Goal: Information Seeking & Learning: Learn about a topic

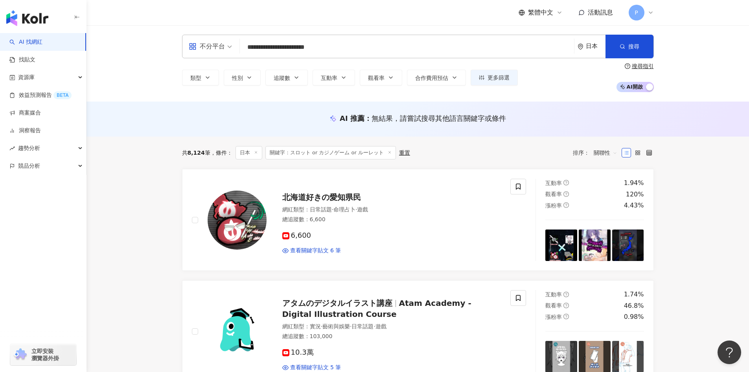
click at [595, 46] on div "日本" at bounding box center [596, 46] width 20 height 7
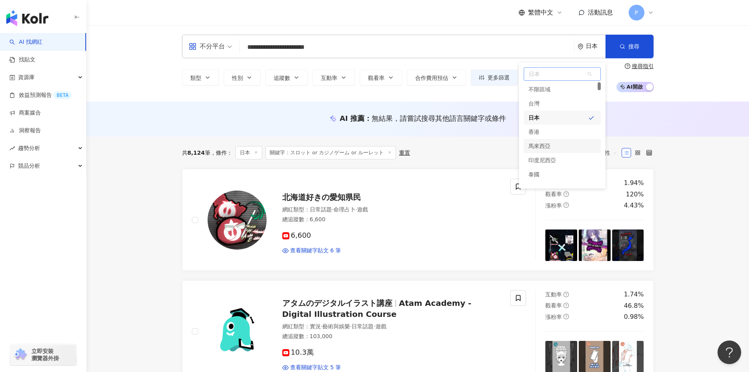
click at [546, 145] on div "馬來西亞" at bounding box center [539, 146] width 22 height 14
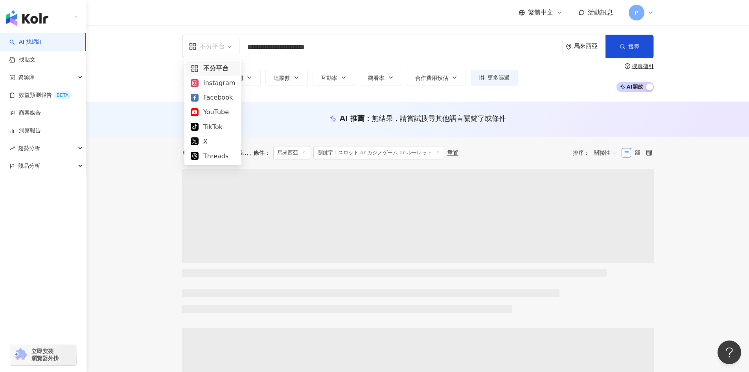
click at [228, 47] on span "不分平台" at bounding box center [210, 46] width 43 height 13
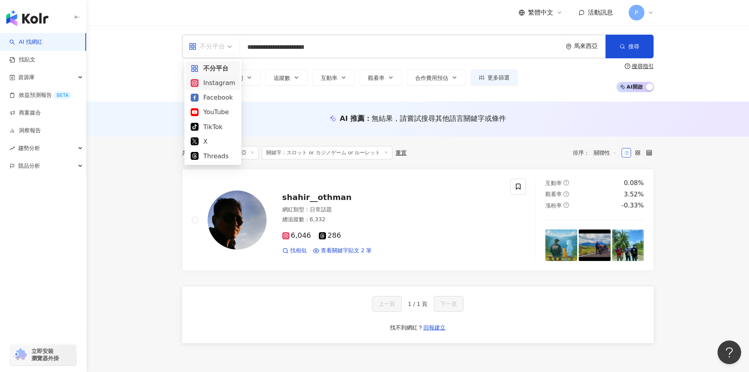
click at [210, 85] on div "Instagram" at bounding box center [213, 83] width 44 height 10
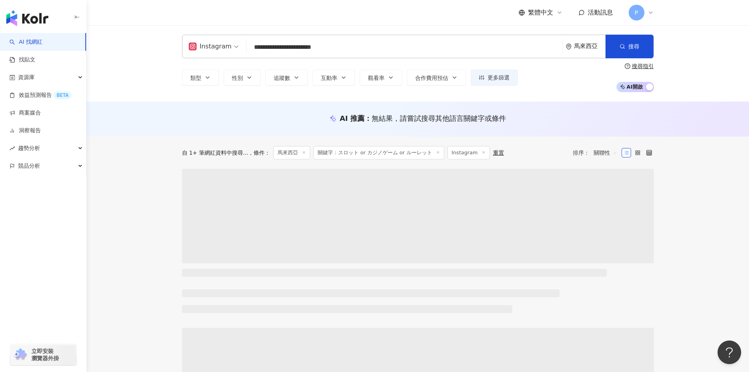
click at [386, 50] on input "**********" at bounding box center [404, 47] width 309 height 15
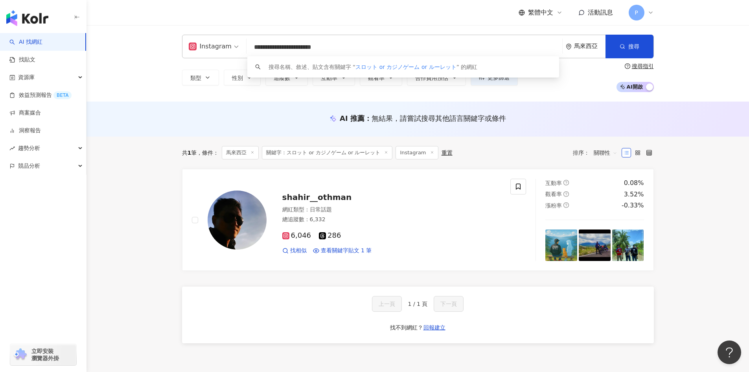
scroll to position [0, 0]
drag, startPoint x: 386, startPoint y: 50, endPoint x: 240, endPoint y: 51, distance: 145.9
click at [240, 51] on div "**********" at bounding box center [418, 47] width 472 height 24
type input "*"
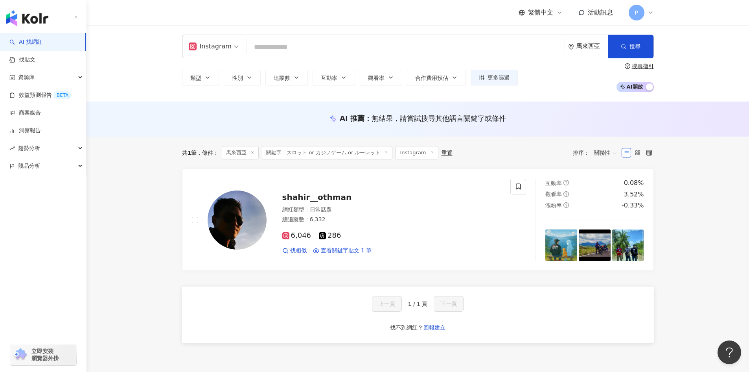
scroll to position [0, 0]
type input "*"
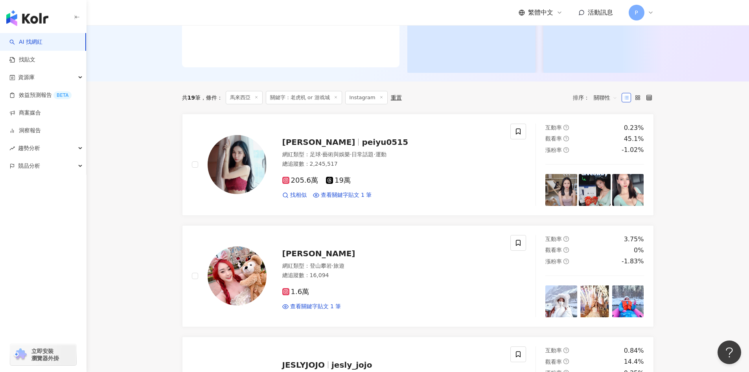
scroll to position [197, 0]
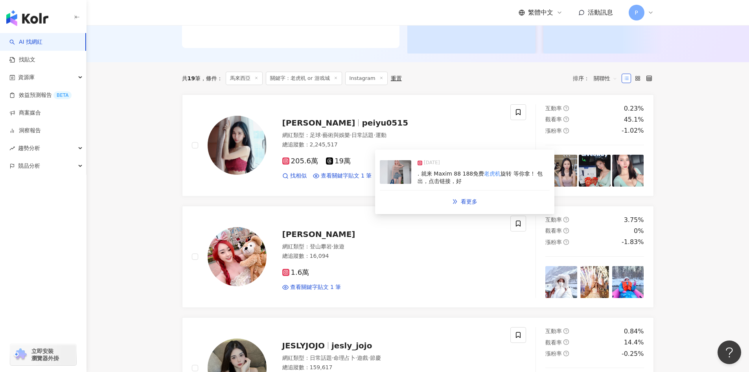
type input "**********"
click at [445, 173] on span ". 就来 Maxim 88 188免费" at bounding box center [451, 173] width 66 height 6
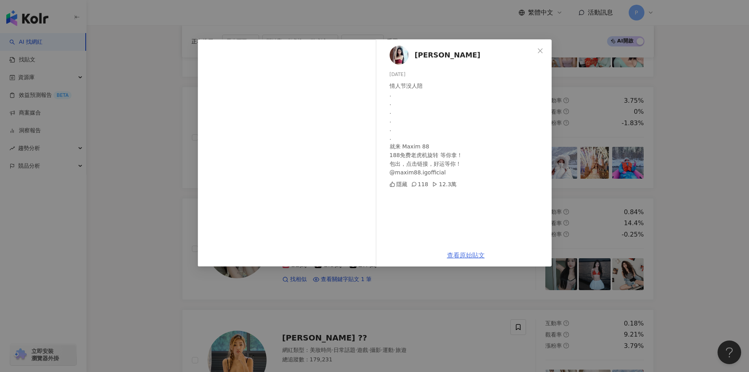
click at [468, 254] on link "查看原始貼文" at bounding box center [466, 254] width 38 height 7
click at [543, 52] on icon "close" at bounding box center [540, 51] width 6 height 6
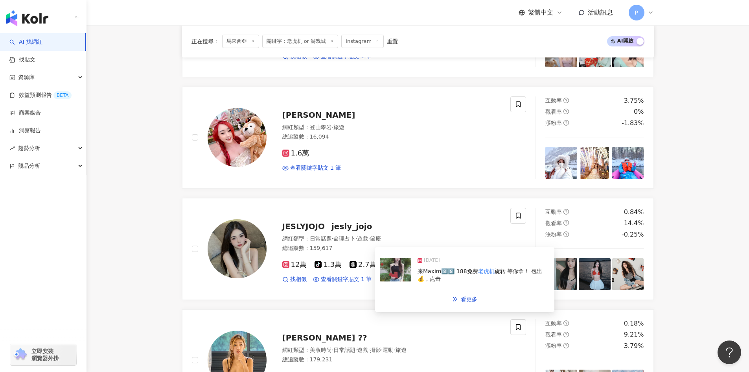
click at [396, 272] on img at bounding box center [395, 270] width 31 height 24
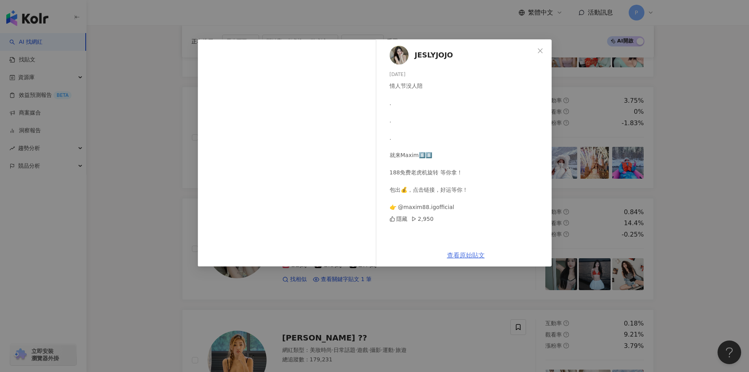
click at [468, 253] on link "查看原始貼文" at bounding box center [466, 254] width 38 height 7
click at [539, 52] on icon "close" at bounding box center [540, 51] width 6 height 6
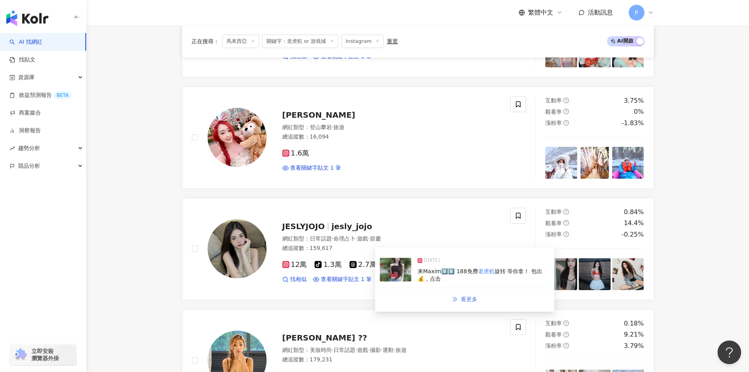
click at [467, 300] on span "看更多" at bounding box center [469, 299] width 17 height 6
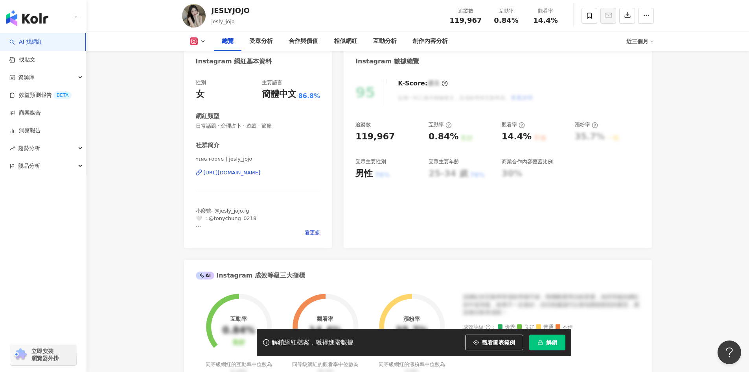
click at [261, 175] on div "https://www.instagram.com/jesly_jojo/" at bounding box center [232, 172] width 57 height 7
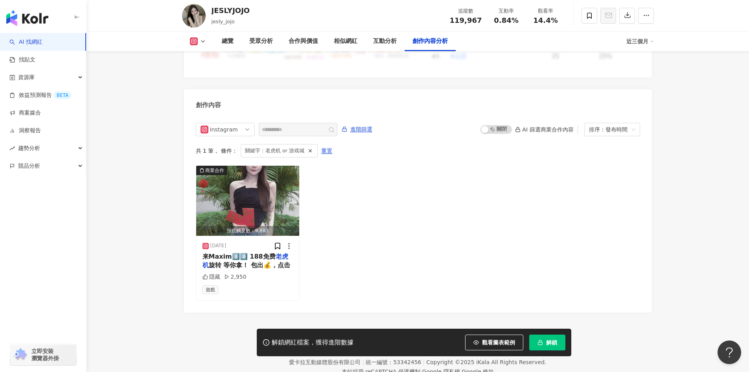
scroll to position [2353, 0]
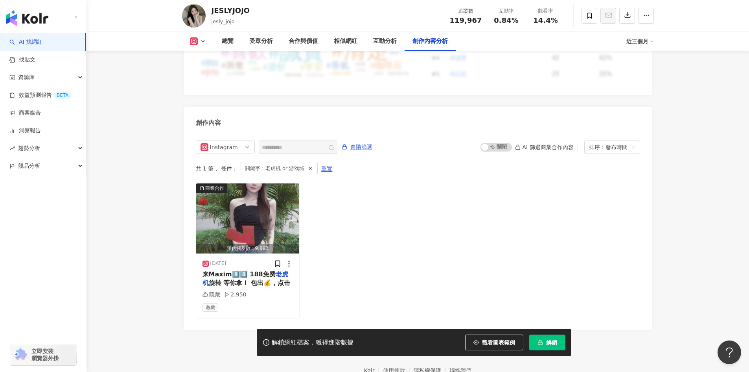
scroll to position [2393, 0]
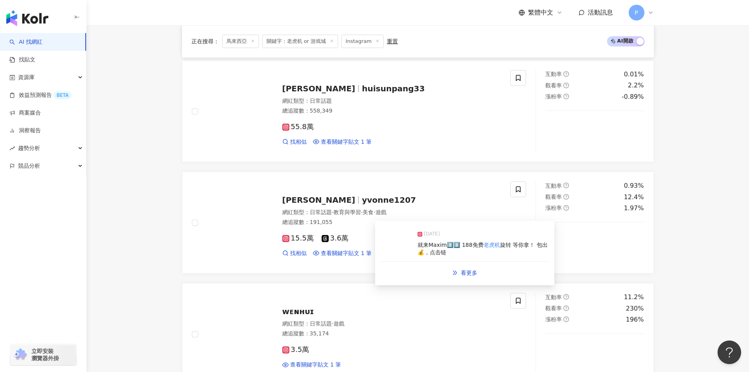
scroll to position [1173, 0]
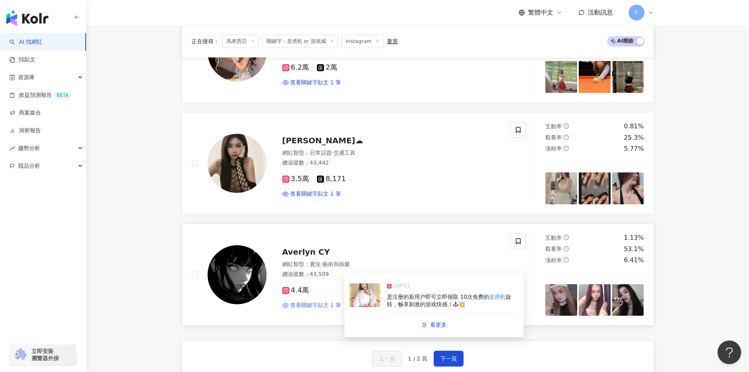
click at [322, 303] on span "查看關鍵字貼文 1 筆" at bounding box center [315, 305] width 51 height 8
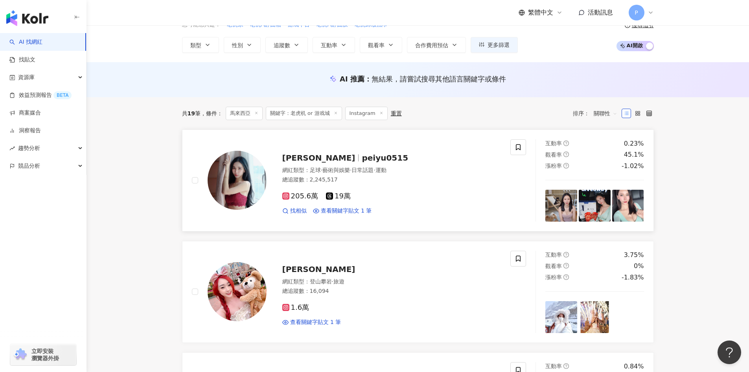
scroll to position [0, 0]
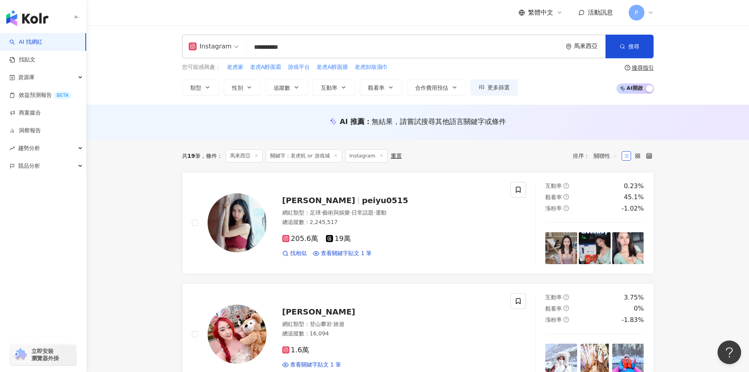
click at [234, 46] on span "Instagram" at bounding box center [214, 46] width 50 height 13
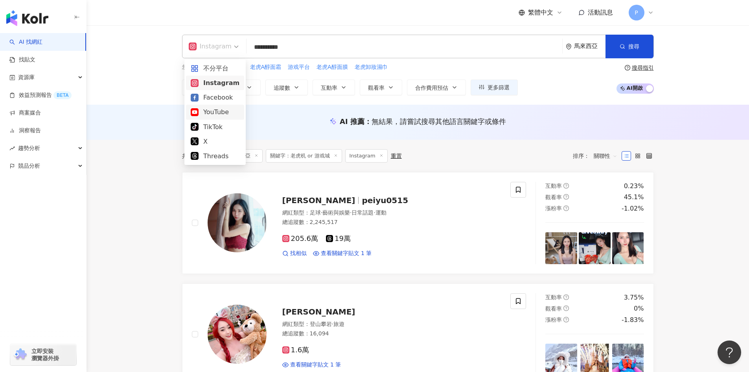
click at [217, 114] on div "YouTube" at bounding box center [215, 112] width 49 height 10
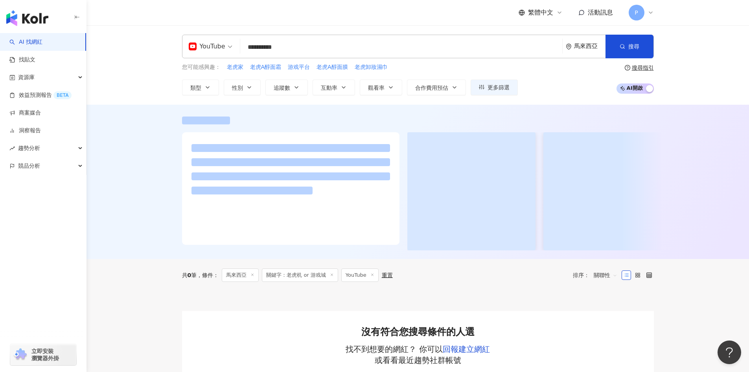
click at [230, 46] on span "YouTube" at bounding box center [211, 46] width 44 height 13
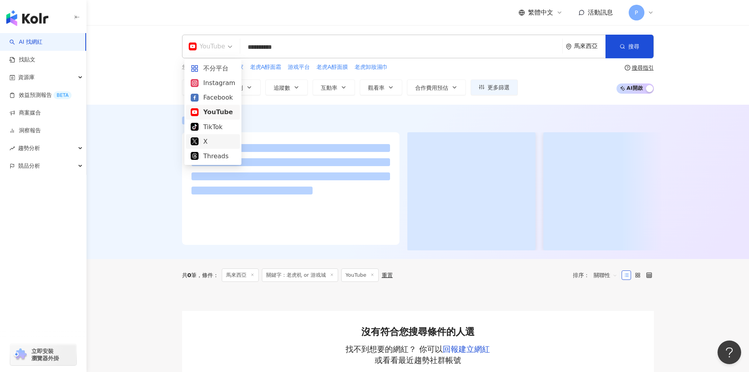
click at [207, 142] on div "X" at bounding box center [213, 141] width 44 height 10
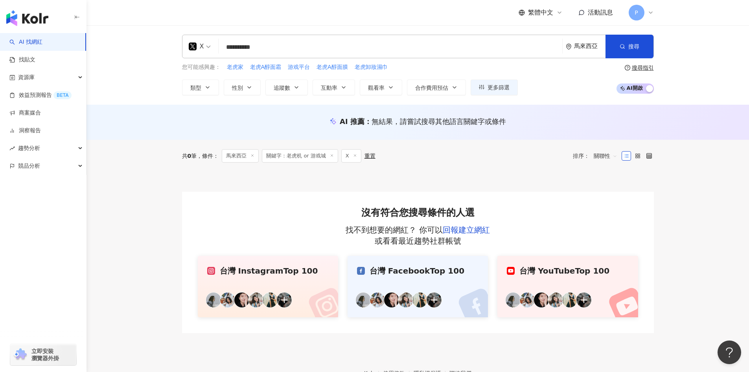
click at [208, 46] on span "X" at bounding box center [200, 46] width 22 height 13
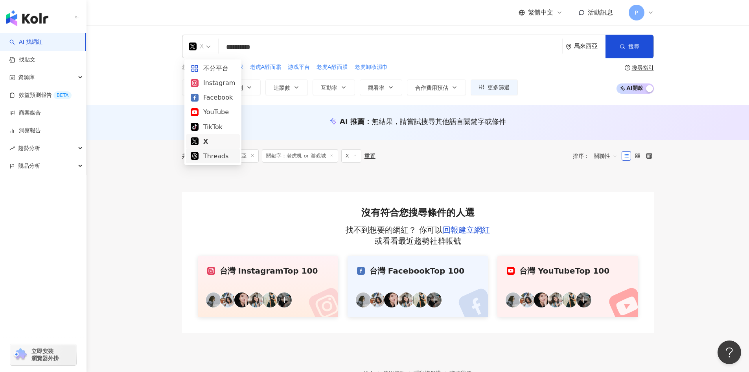
click at [220, 155] on div "Threads" at bounding box center [213, 156] width 44 height 10
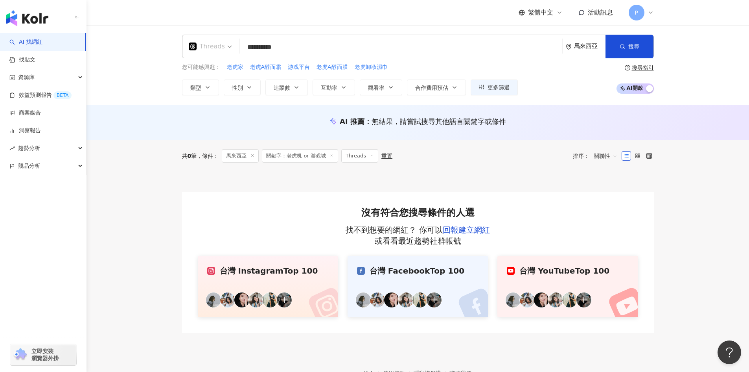
click at [231, 48] on div "Threads" at bounding box center [210, 46] width 52 height 23
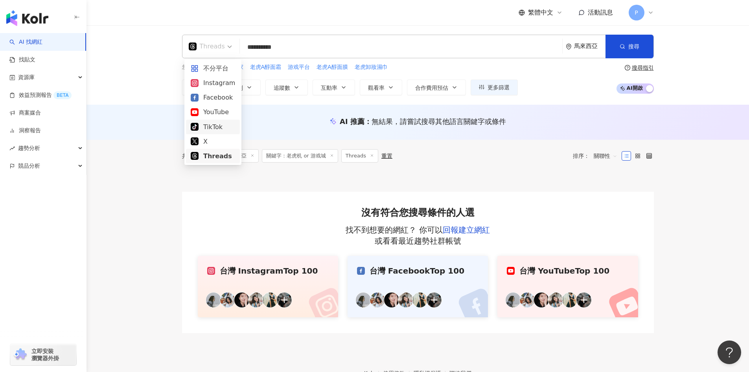
click at [224, 127] on div "TikTok" at bounding box center [213, 127] width 44 height 10
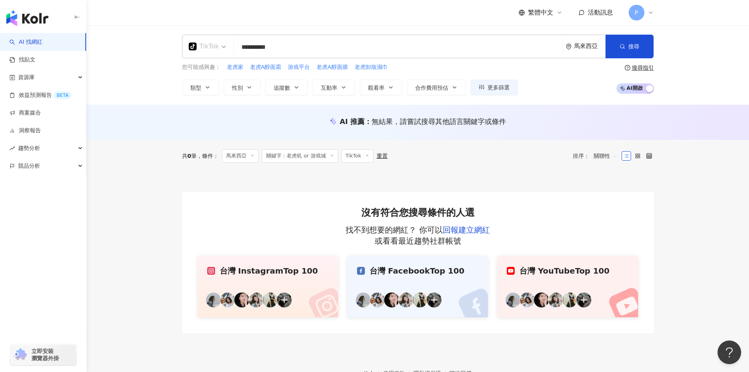
click at [221, 45] on span "TikTok" at bounding box center [207, 46] width 37 height 13
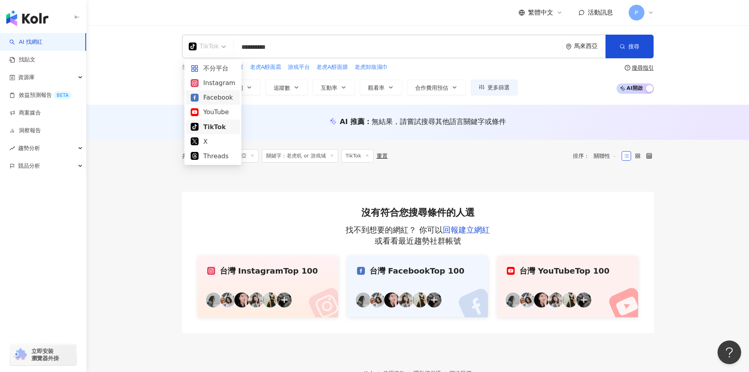
click at [219, 100] on div "Facebook" at bounding box center [213, 97] width 44 height 10
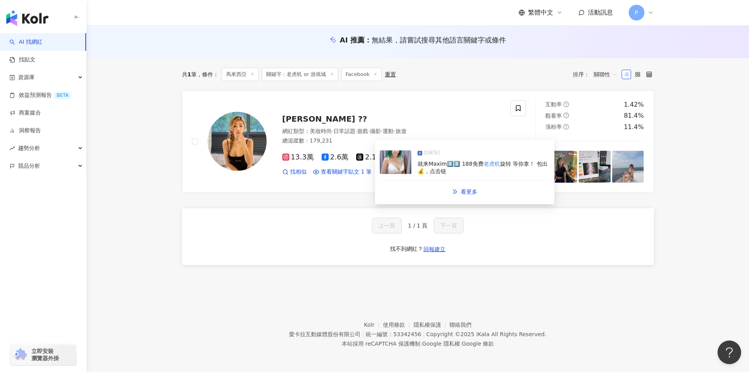
scroll to position [81, 0]
click at [471, 194] on span "看更多" at bounding box center [469, 191] width 17 height 6
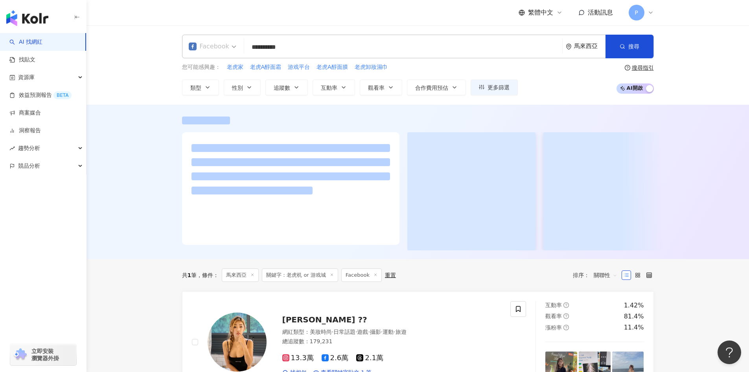
click at [233, 45] on span "Facebook" at bounding box center [213, 46] width 48 height 13
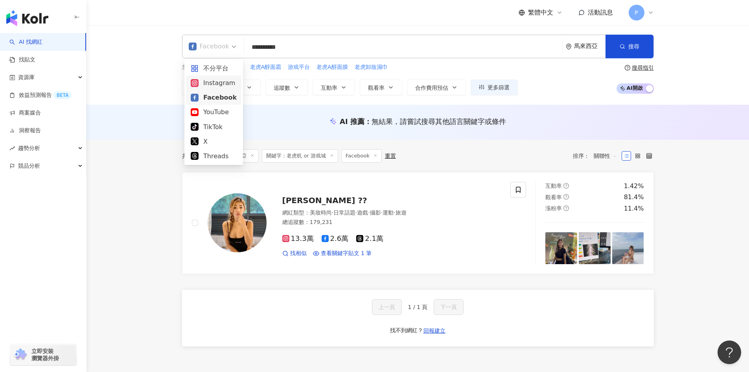
click at [212, 83] on div "Instagram" at bounding box center [214, 83] width 46 height 10
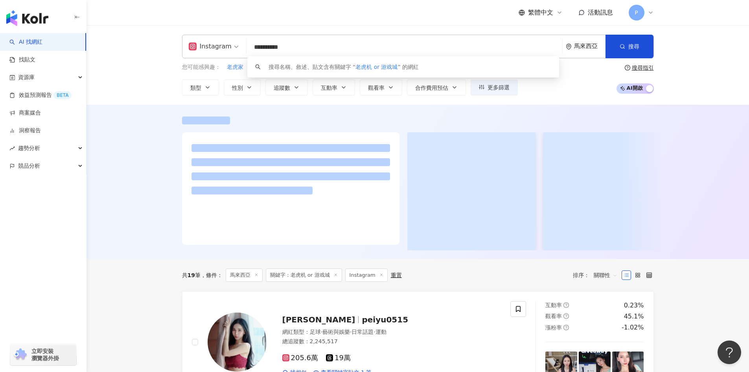
drag, startPoint x: 293, startPoint y: 45, endPoint x: 280, endPoint y: 46, distance: 13.4
click at [280, 46] on input "**********" at bounding box center [404, 47] width 309 height 15
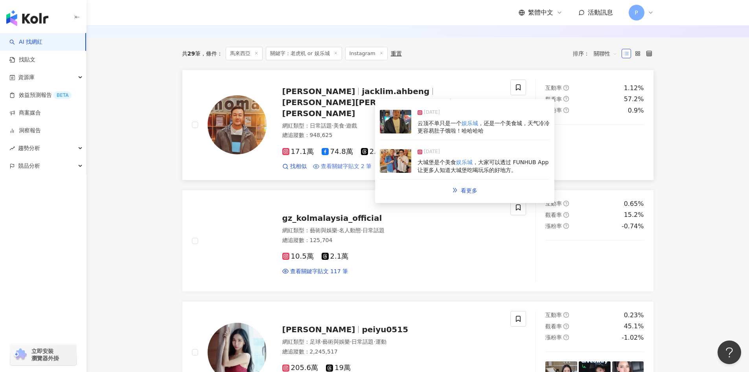
scroll to position [118, 0]
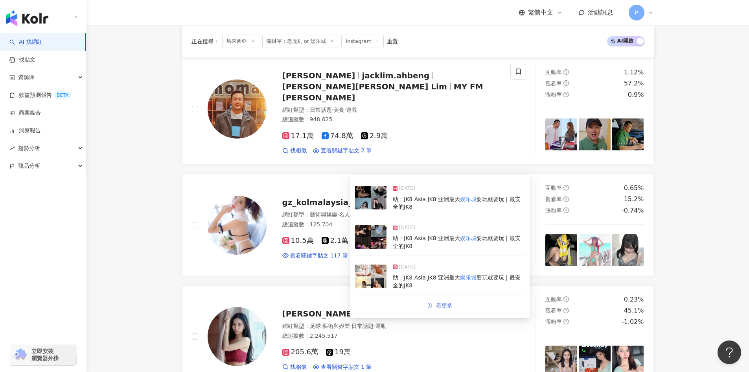
type input "**********"
click at [435, 306] on link "看更多" at bounding box center [440, 305] width 42 height 16
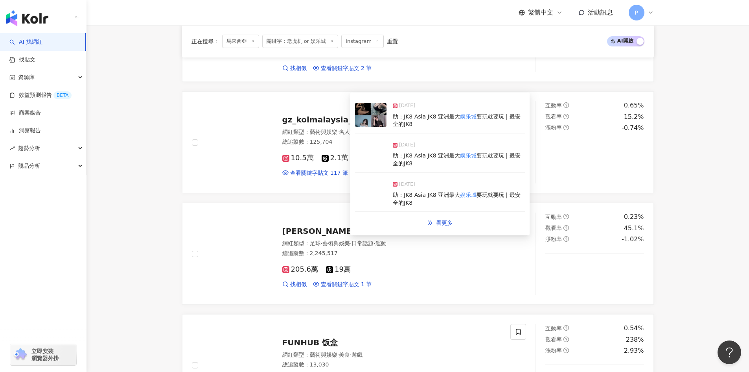
scroll to position [382, 0]
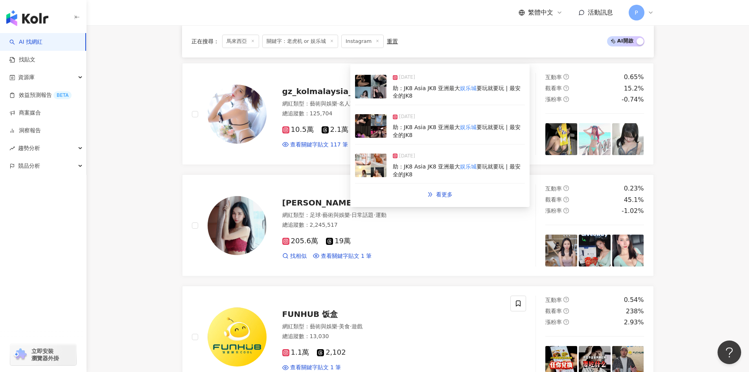
click at [396, 156] on icon at bounding box center [396, 156] width 4 height 4
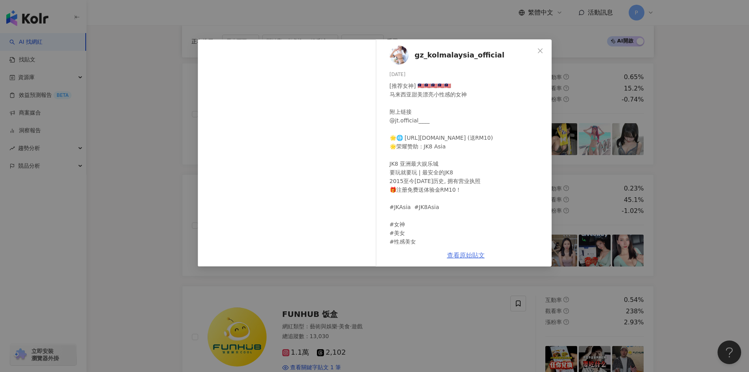
click at [462, 257] on link "查看原始貼文" at bounding box center [466, 254] width 38 height 7
click at [540, 49] on icon "close" at bounding box center [540, 51] width 6 height 6
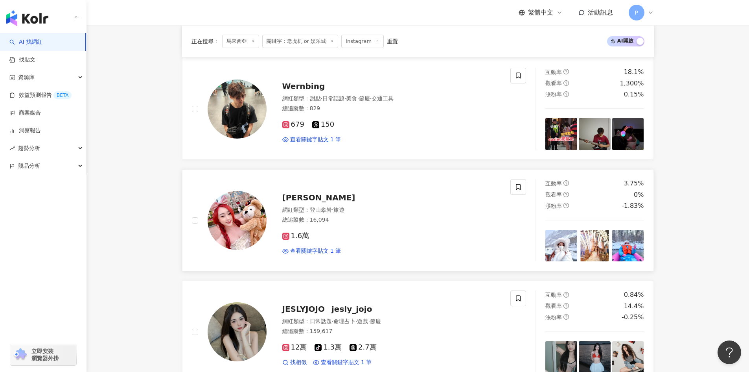
scroll to position [736, 0]
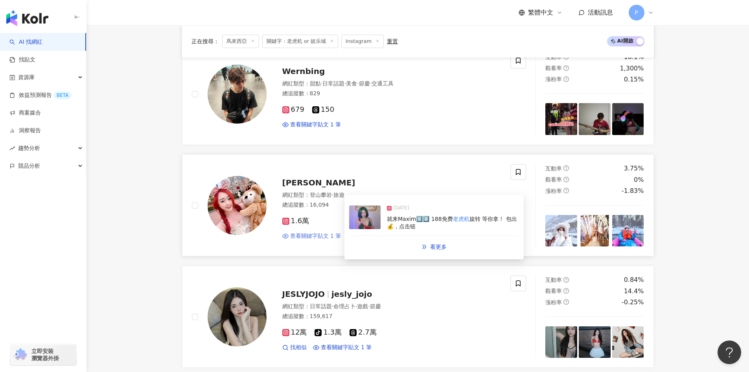
click at [328, 232] on span "查看關鍵字貼文 1 筆" at bounding box center [315, 236] width 51 height 8
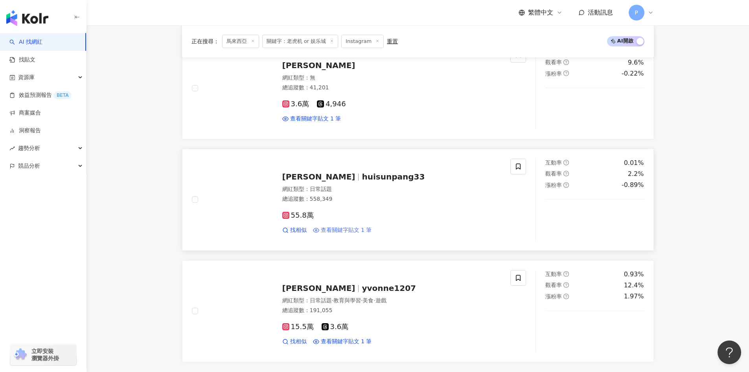
scroll to position [1404, 0]
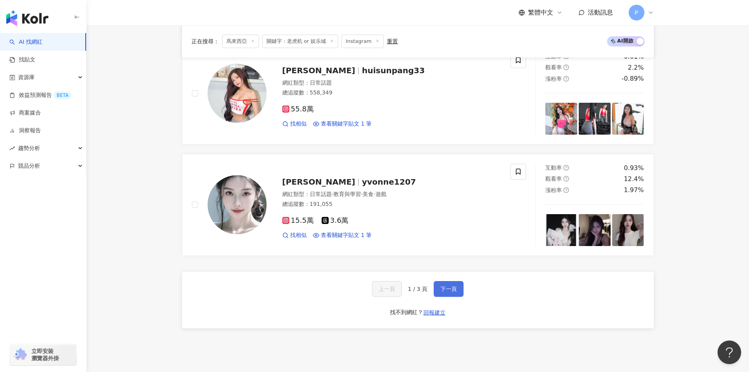
click at [441, 283] on button "下一頁" at bounding box center [449, 289] width 30 height 16
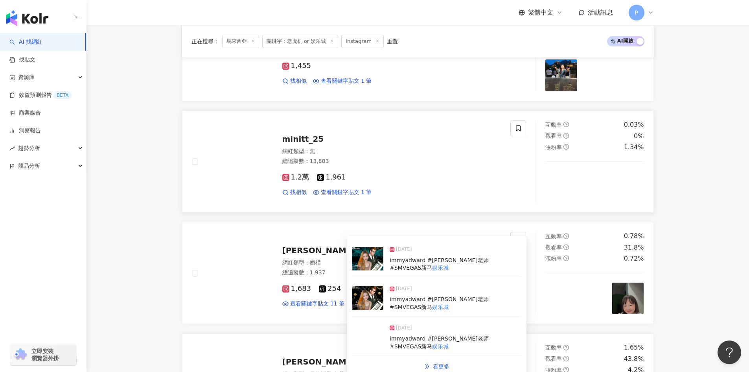
scroll to position [1208, 0]
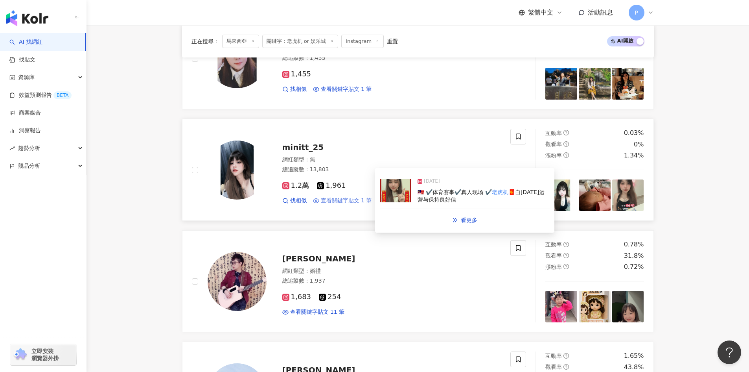
click at [337, 198] on span "查看關鍵字貼文 1 筆" at bounding box center [346, 201] width 51 height 8
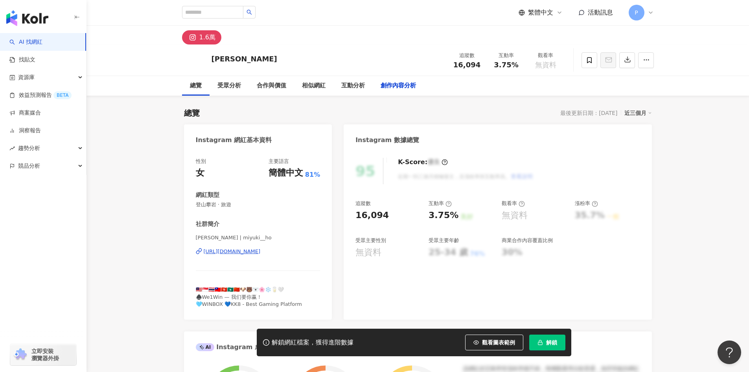
scroll to position [2385, 0]
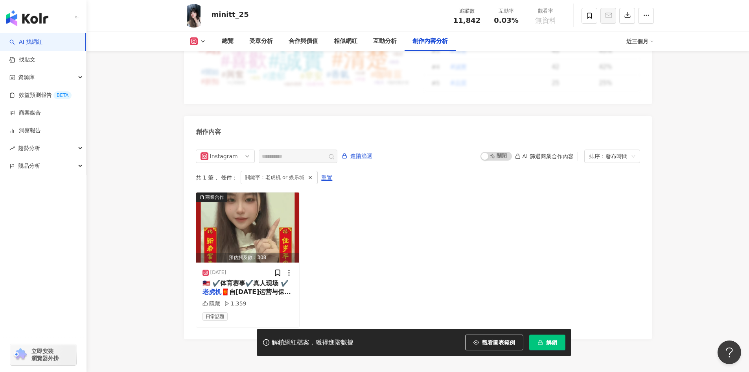
scroll to position [2393, 0]
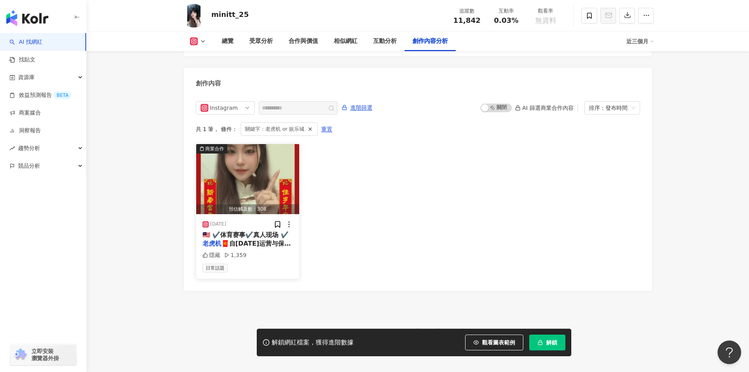
click at [232, 239] on span "🧧自[DATE]运营与保持良好信" at bounding box center [246, 247] width 88 height 16
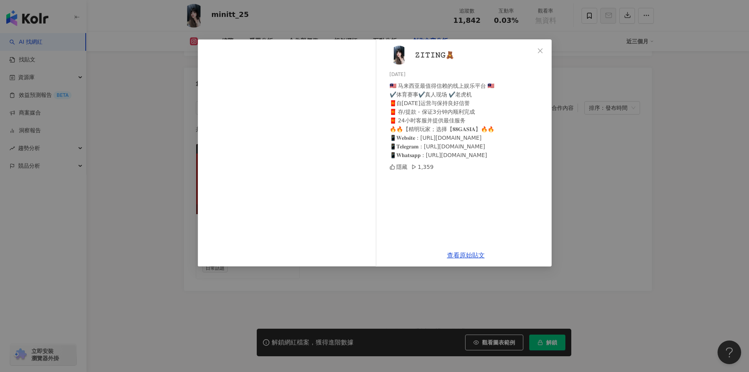
click at [475, 158] on div "🇲🇾 马来西亚最值得信赖的线上娱乐平台 🇲🇾 ✔️体育赛事✔️真人现场 ✔️老虎机 🧧自[DATE]运营与保持良好信誉 🧧 存/提款 - 保证3分钟内顺利完成…" at bounding box center [468, 120] width 156 height 78
click at [539, 51] on icon "close" at bounding box center [540, 51] width 6 height 6
